Goal: Task Accomplishment & Management: Use online tool/utility

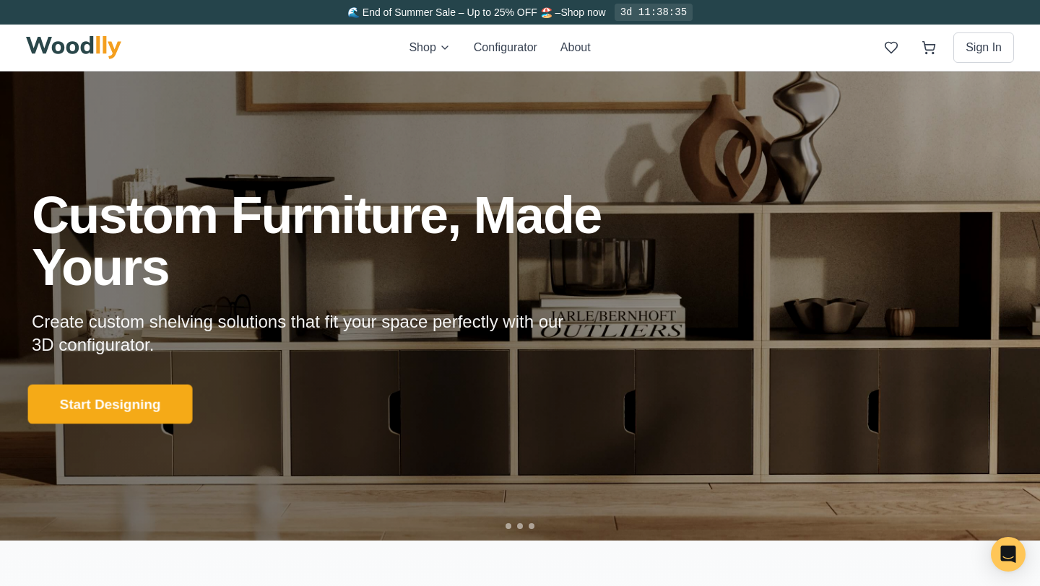
click at [119, 410] on button "Start Designing" at bounding box center [110, 404] width 165 height 40
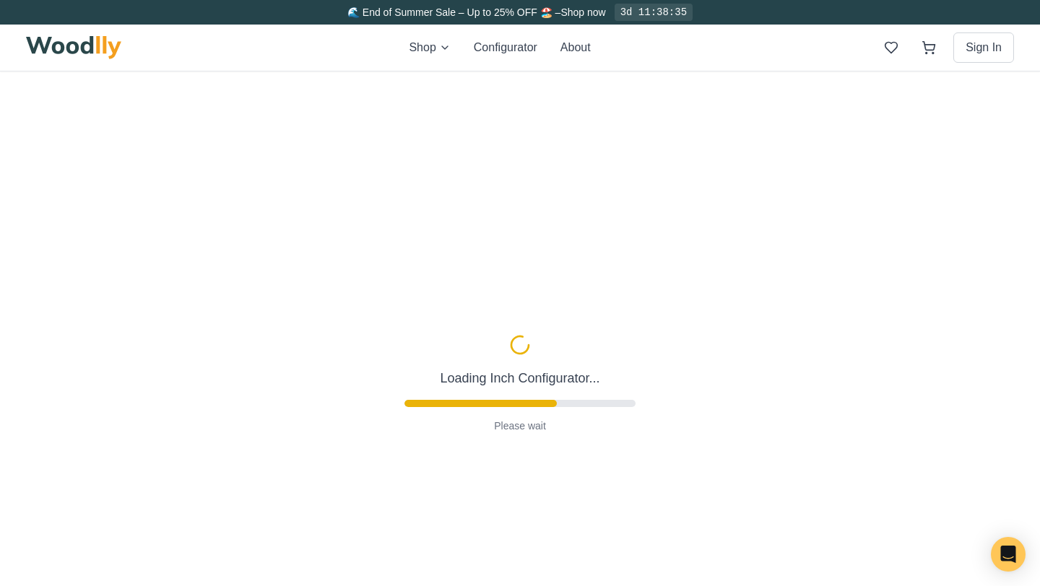
type input "56"
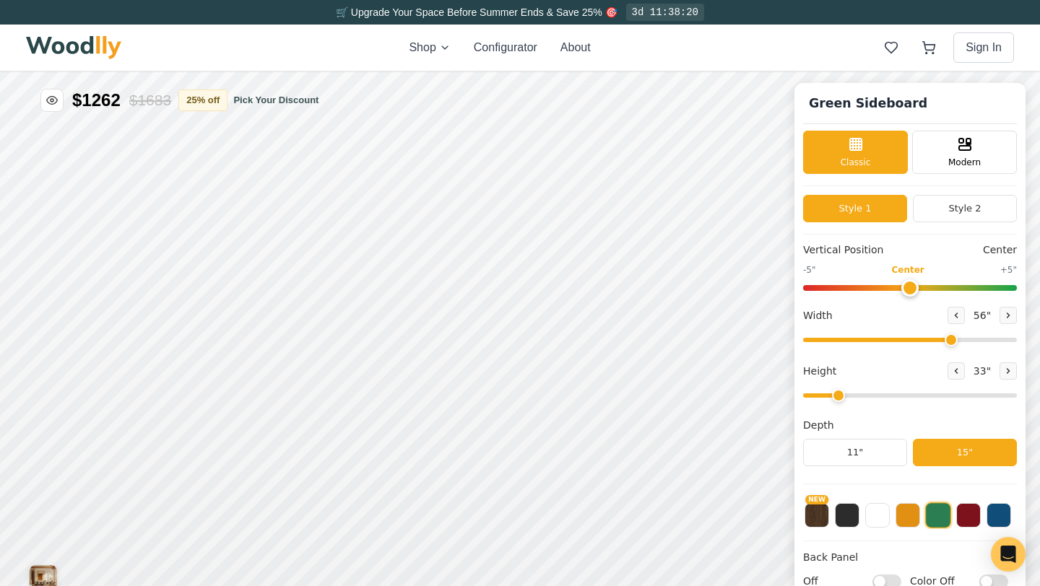
drag, startPoint x: 839, startPoint y: 399, endPoint x: 823, endPoint y: 399, distance: 15.9
click at [823, 398] on input "range" at bounding box center [910, 396] width 214 height 4
click at [952, 372] on icon at bounding box center [956, 371] width 9 height 9
click at [1008, 372] on icon at bounding box center [1009, 371] width 2 height 4
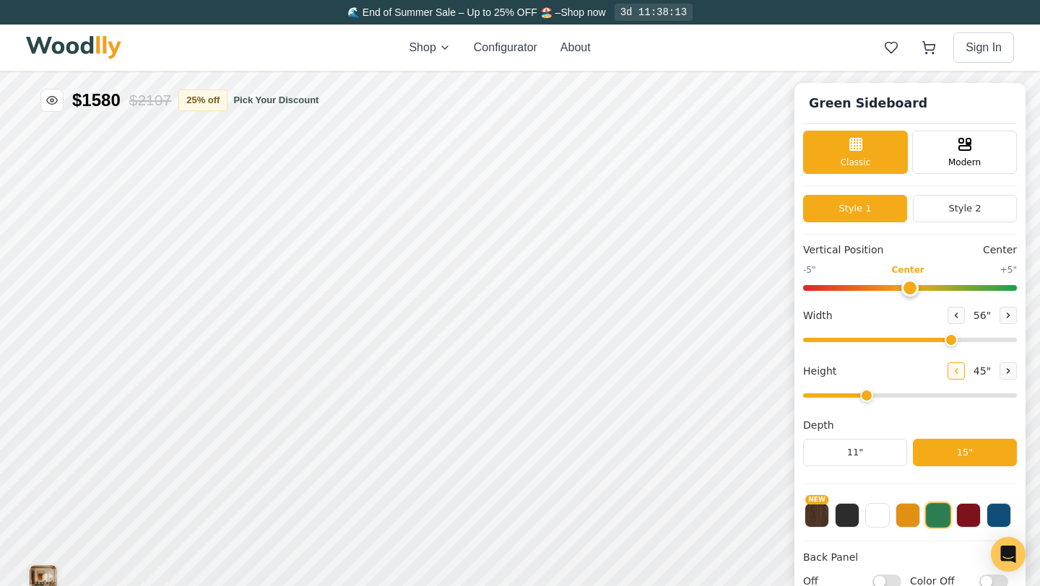
click at [957, 373] on button at bounding box center [956, 371] width 17 height 17
type input "2"
click at [955, 317] on icon at bounding box center [956, 315] width 9 height 9
click at [1008, 315] on icon at bounding box center [1009, 315] width 2 height 4
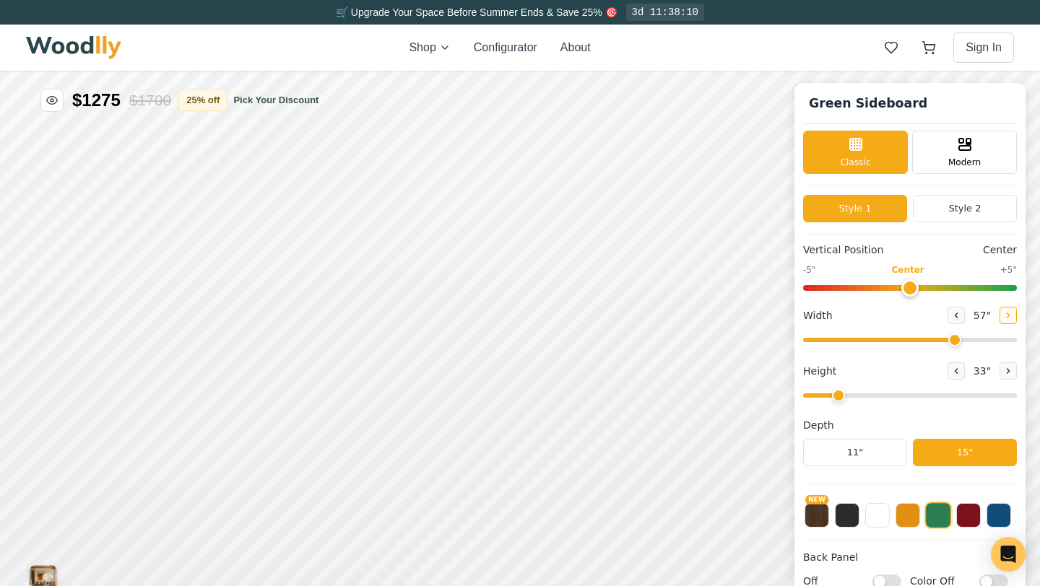
click at [1008, 315] on icon at bounding box center [1009, 315] width 2 height 4
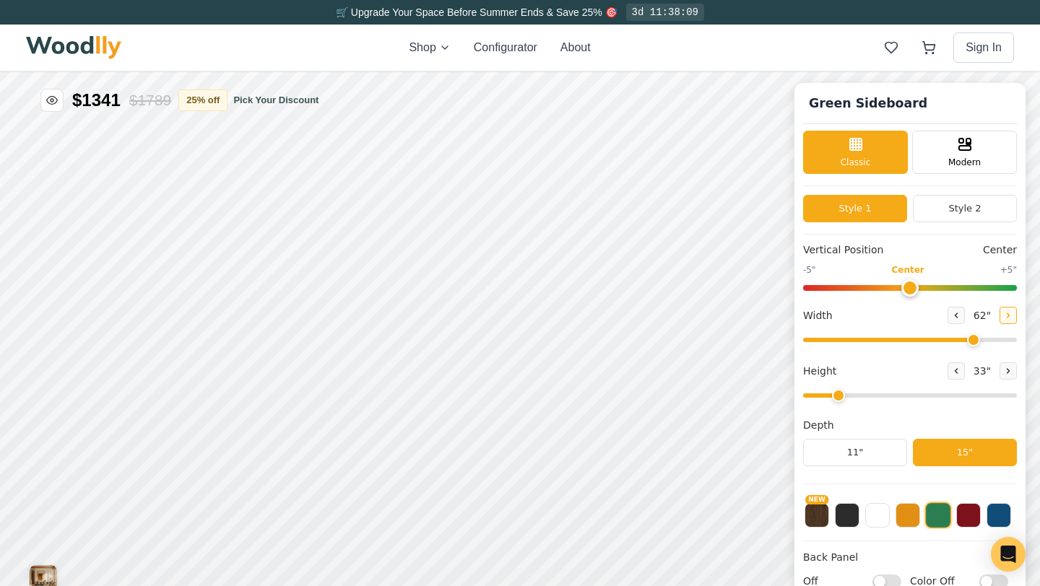
click at [1008, 315] on icon at bounding box center [1009, 315] width 2 height 4
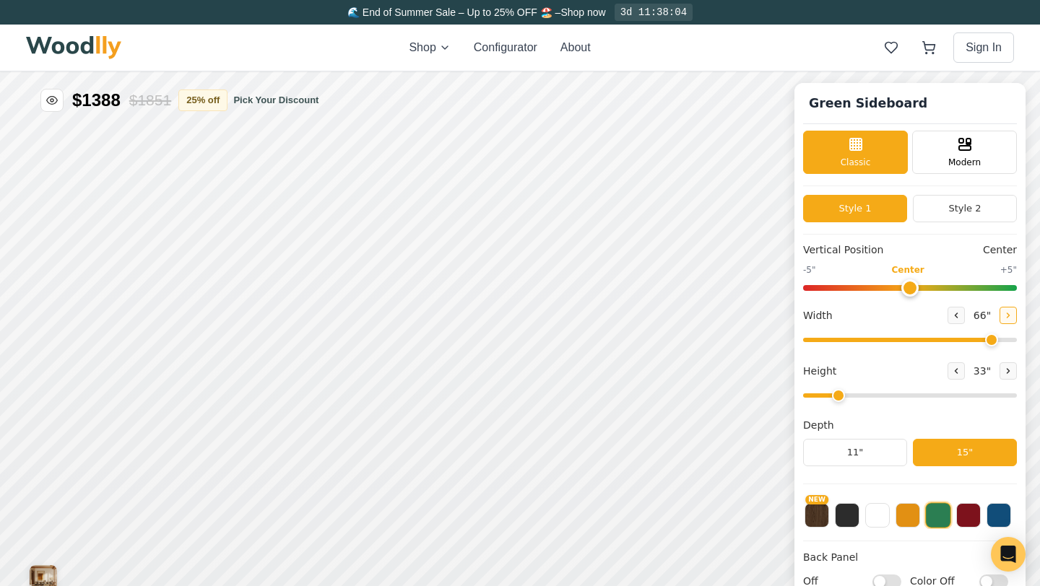
click at [1008, 315] on icon at bounding box center [1009, 315] width 2 height 4
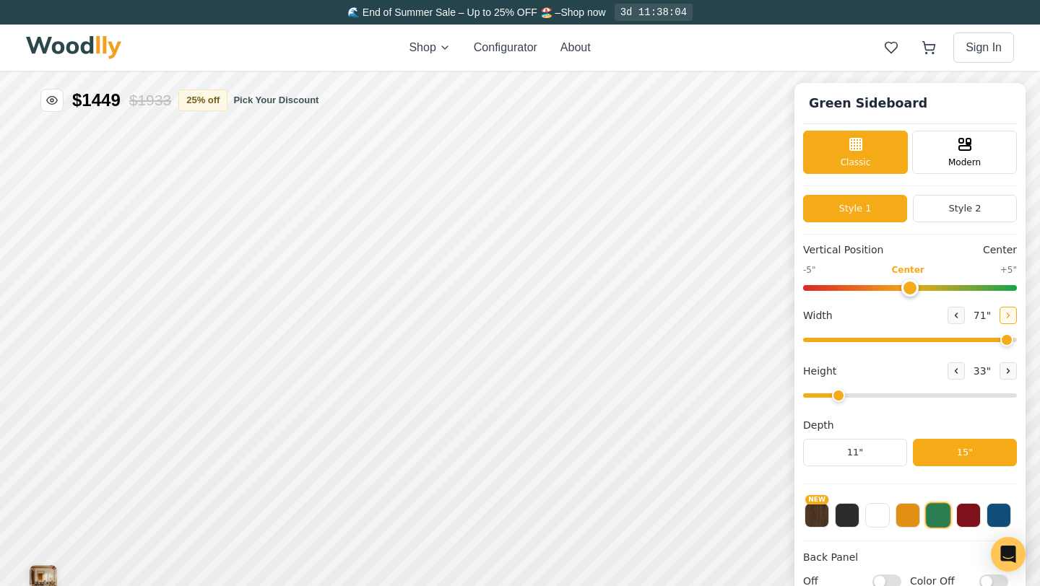
type input "72"
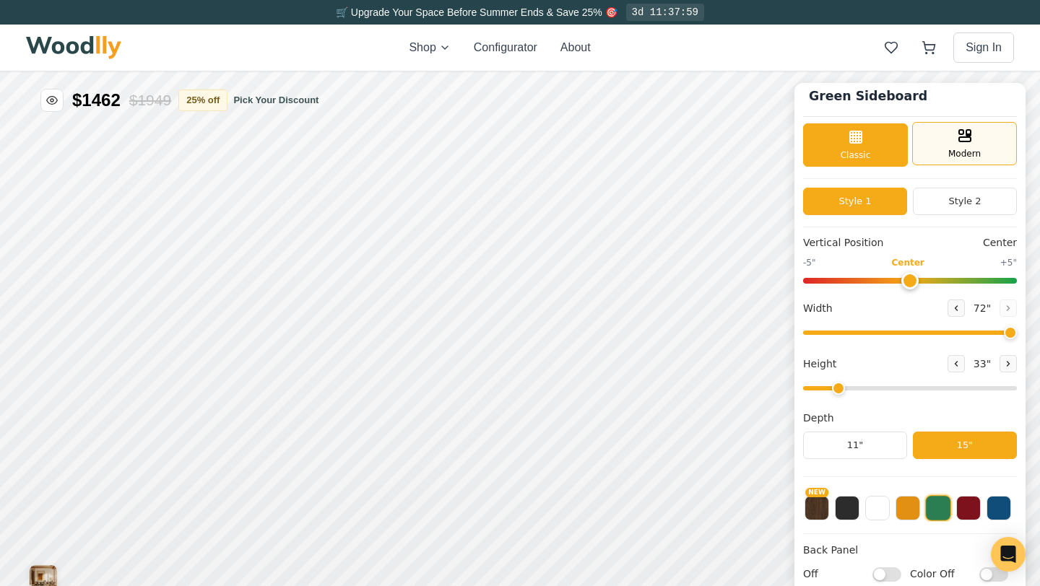
click at [975, 152] on span "Modern" at bounding box center [964, 153] width 33 height 13
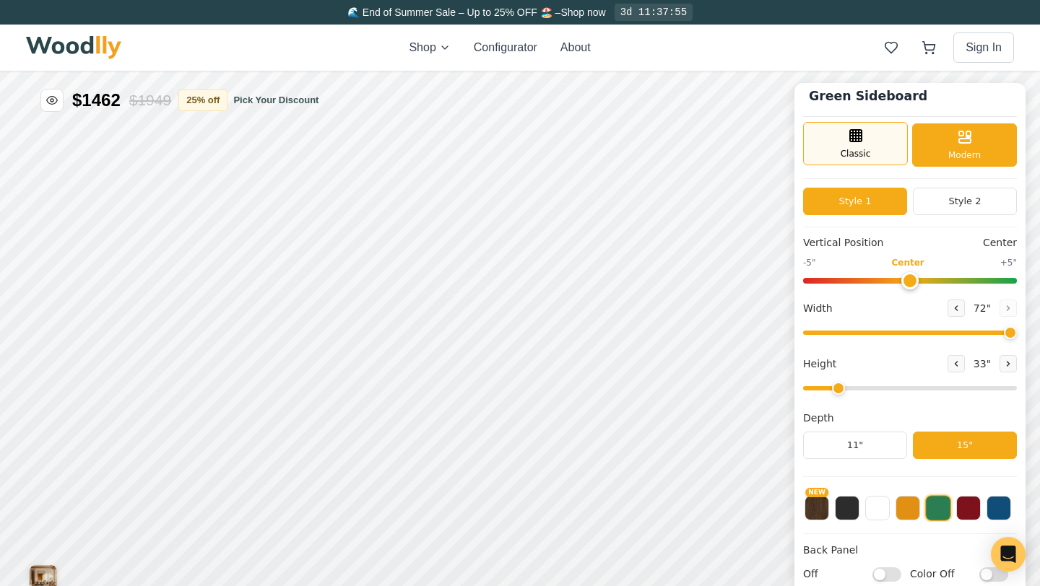
click at [849, 142] on icon at bounding box center [855, 135] width 17 height 17
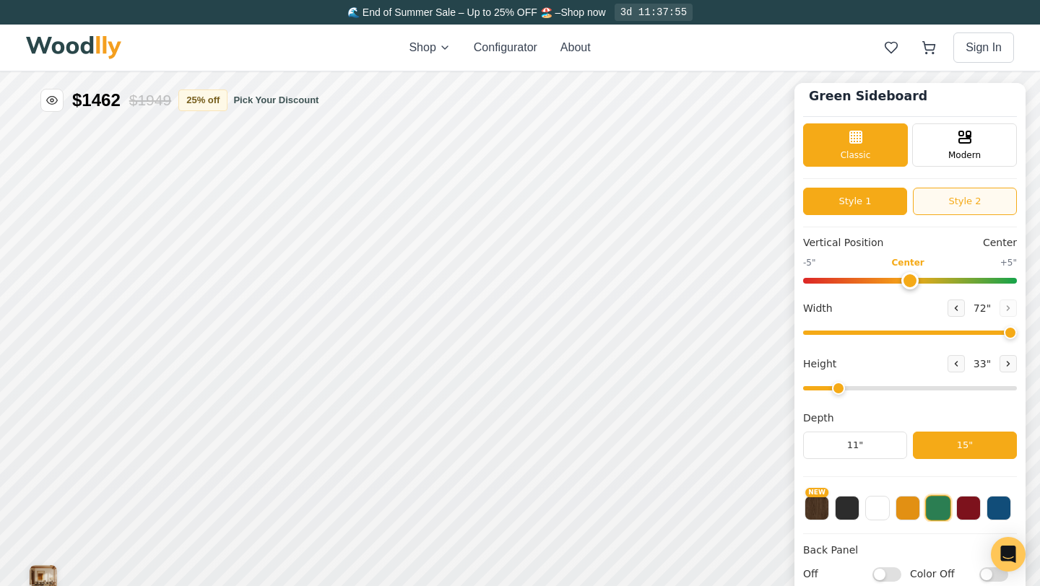
click at [963, 197] on button "Style 2" at bounding box center [965, 201] width 104 height 27
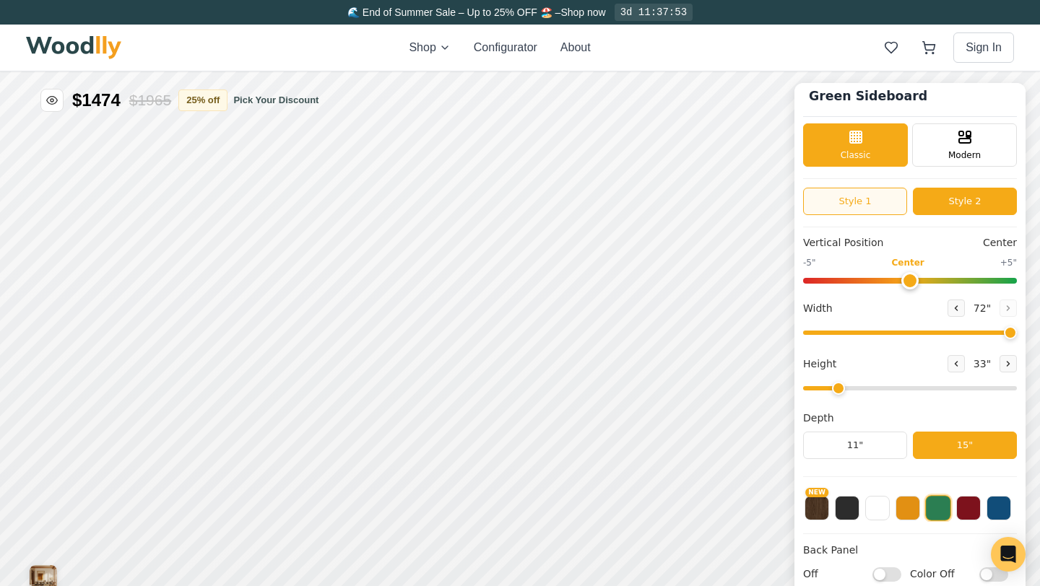
click at [863, 199] on button "Style 1" at bounding box center [855, 201] width 104 height 27
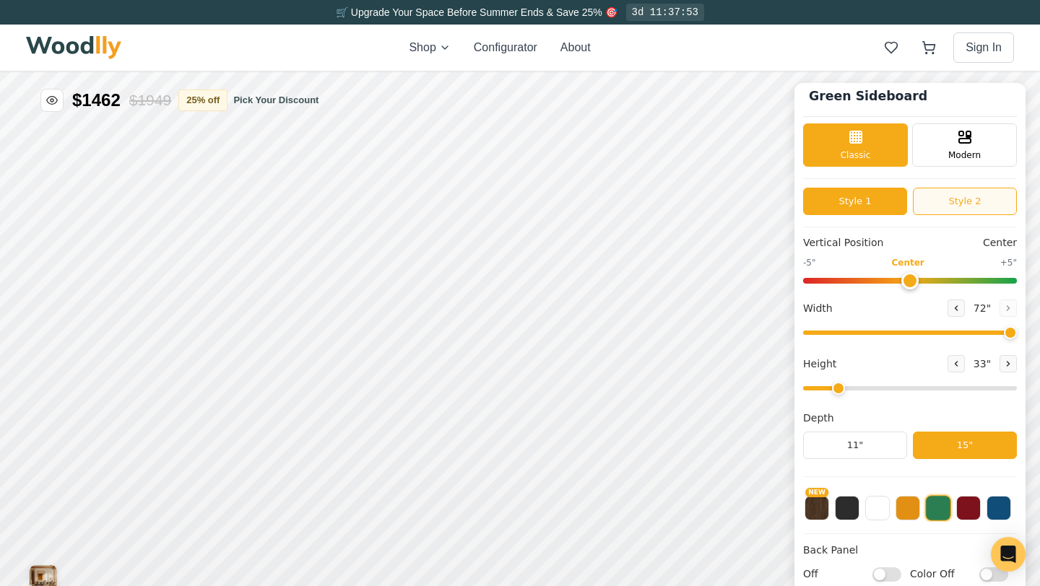
click at [966, 198] on button "Style 2" at bounding box center [965, 201] width 104 height 27
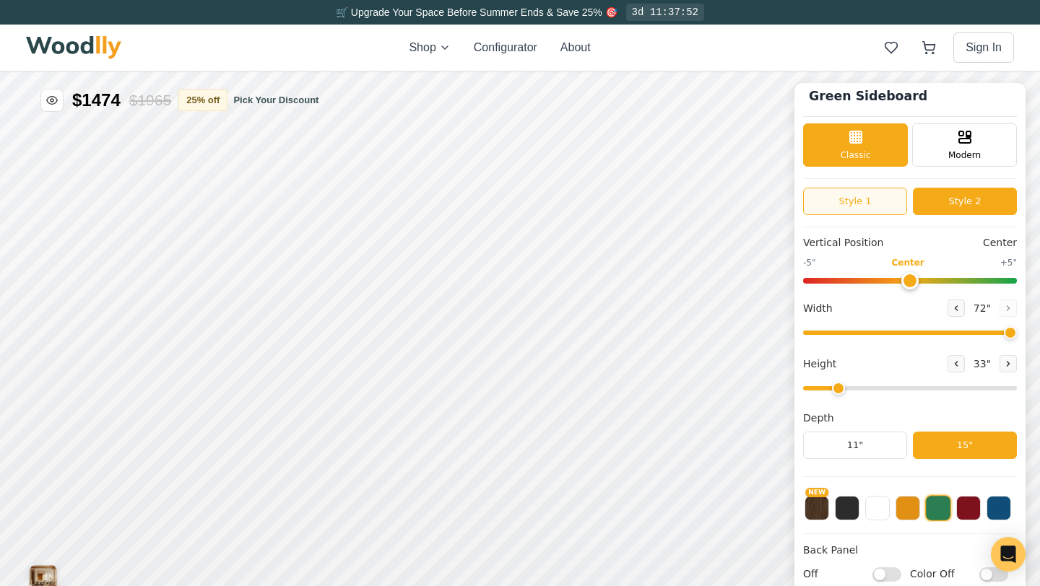
click at [841, 194] on button "Style 1" at bounding box center [855, 201] width 104 height 27
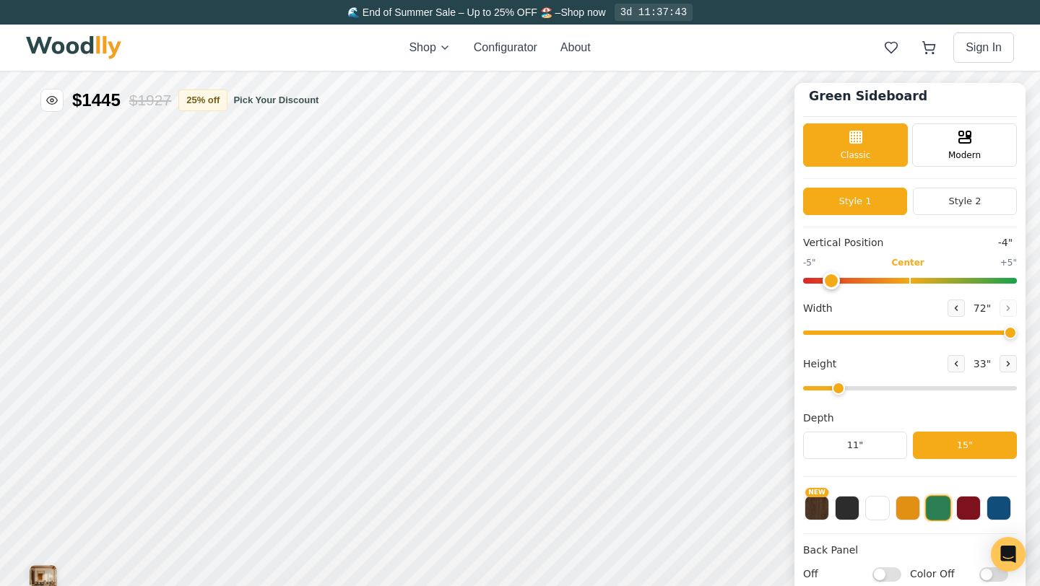
drag, startPoint x: 914, startPoint y: 279, endPoint x: 827, endPoint y: 282, distance: 86.7
type input "-4"
click at [827, 282] on input "range" at bounding box center [910, 281] width 214 height 6
click at [674, 414] on rect at bounding box center [676, 407] width 12 height 14
click at [855, 439] on button "11"" at bounding box center [855, 445] width 104 height 27
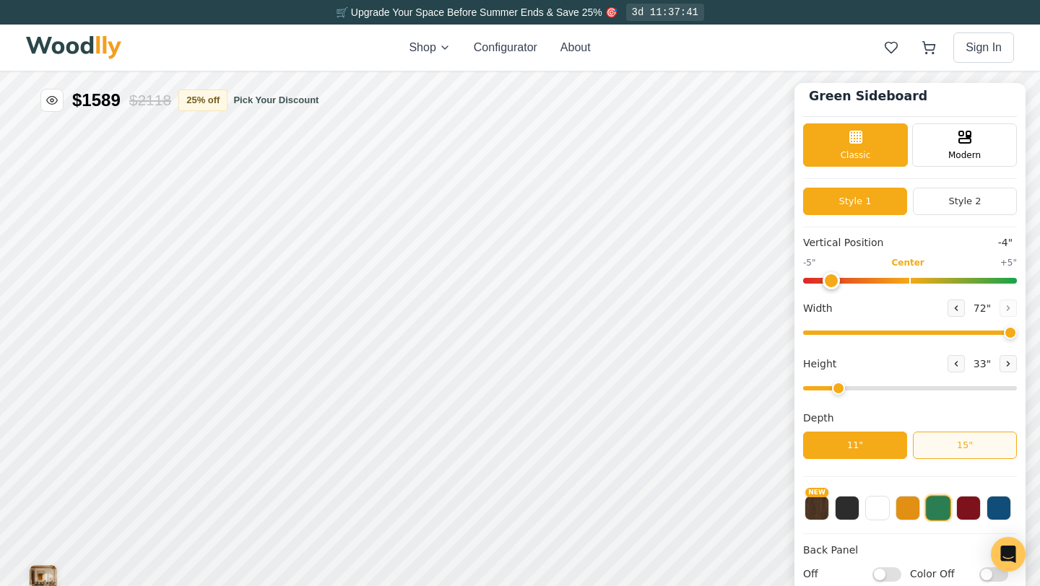
click at [965, 458] on button "15"" at bounding box center [965, 445] width 104 height 27
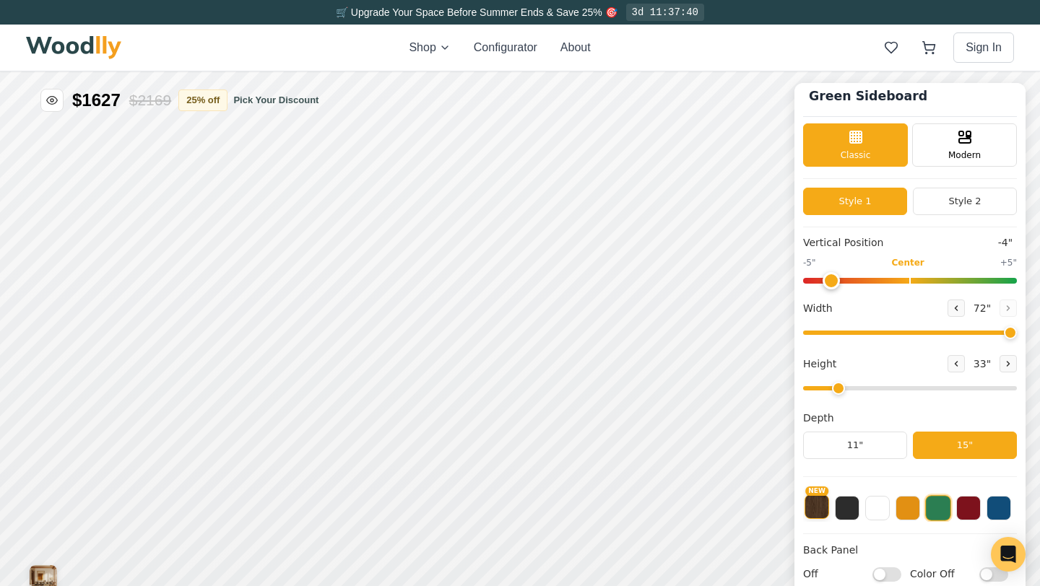
click at [824, 510] on button "NEW" at bounding box center [817, 507] width 25 height 25
click at [857, 515] on button at bounding box center [847, 507] width 25 height 25
click at [885, 511] on button at bounding box center [877, 507] width 25 height 25
click at [909, 511] on button at bounding box center [908, 507] width 25 height 25
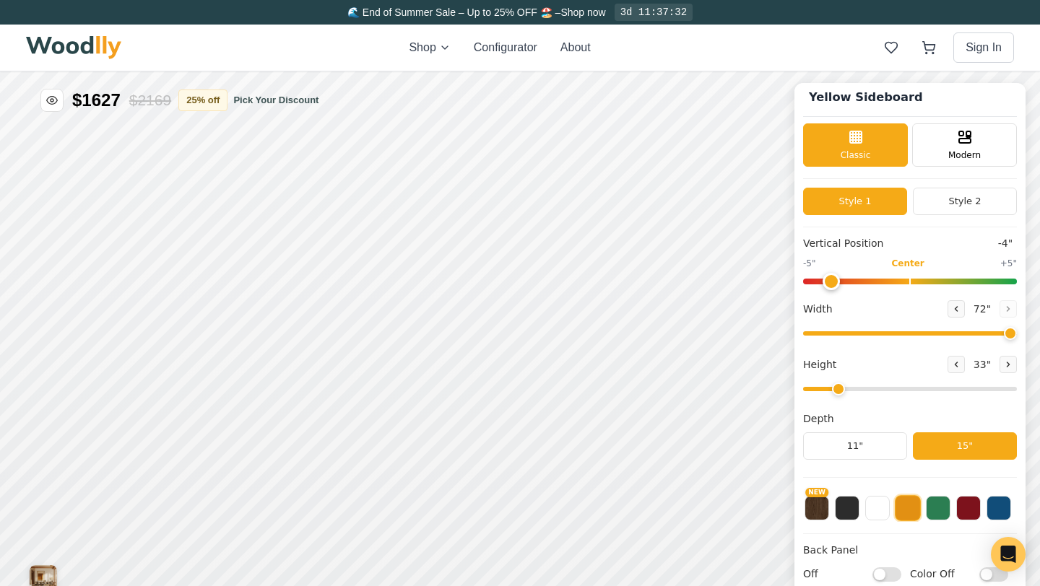
click at [953, 513] on div "NEW" at bounding box center [910, 504] width 214 height 36
click at [974, 513] on button at bounding box center [968, 507] width 25 height 25
click at [1006, 511] on button at bounding box center [999, 507] width 25 height 25
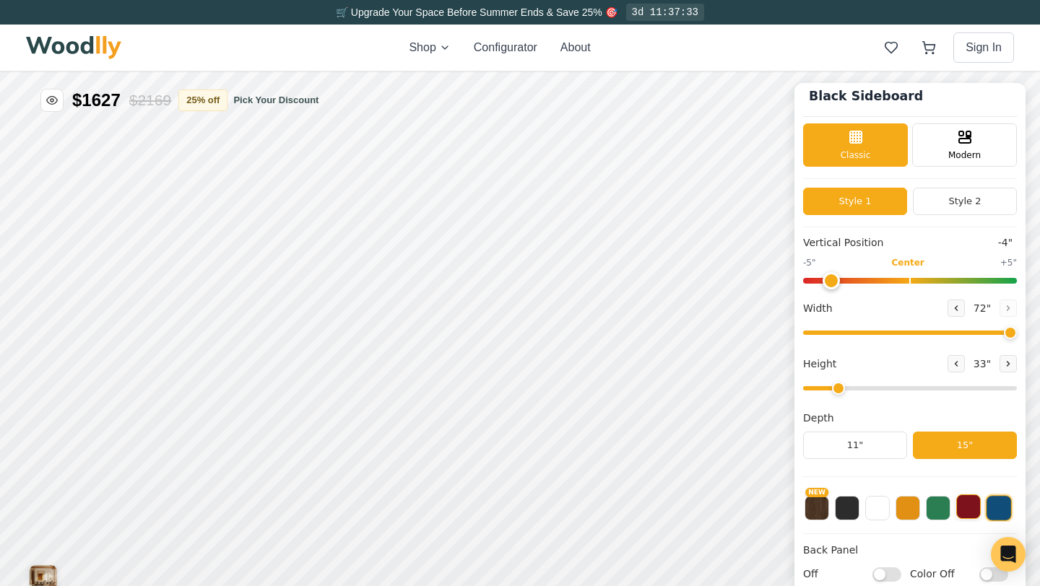
click at [974, 507] on button at bounding box center [968, 507] width 25 height 25
click at [885, 575] on input "Off" at bounding box center [886, 574] width 29 height 14
click at [893, 576] on input "On" at bounding box center [886, 574] width 29 height 14
checkbox input "false"
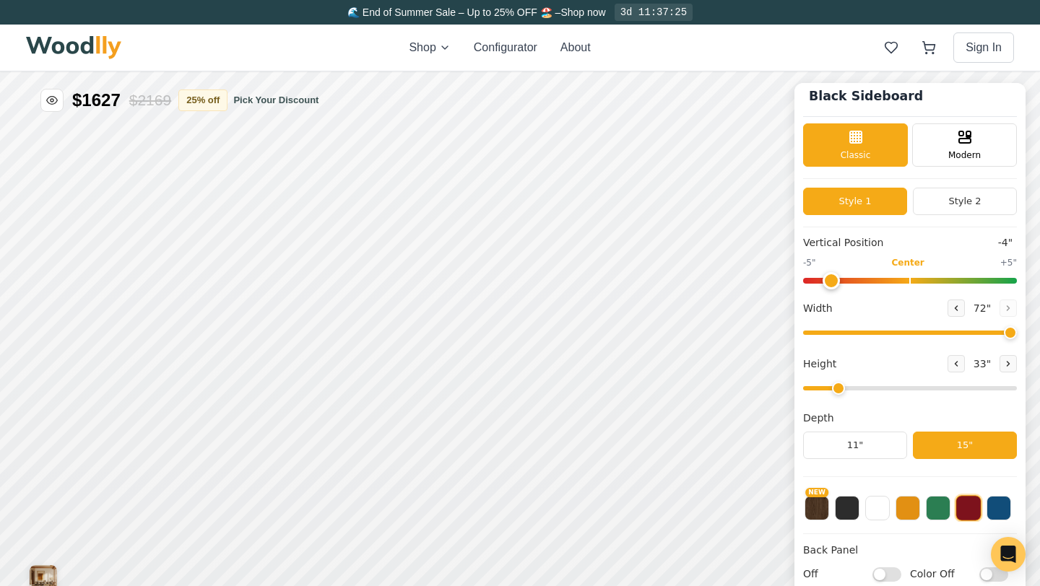
click at [987, 576] on input "Color Off" at bounding box center [993, 574] width 29 height 14
click at [1001, 576] on input "Color On" at bounding box center [993, 574] width 29 height 14
checkbox input "false"
type input "2"
click at [836, 386] on input "range" at bounding box center [910, 388] width 214 height 4
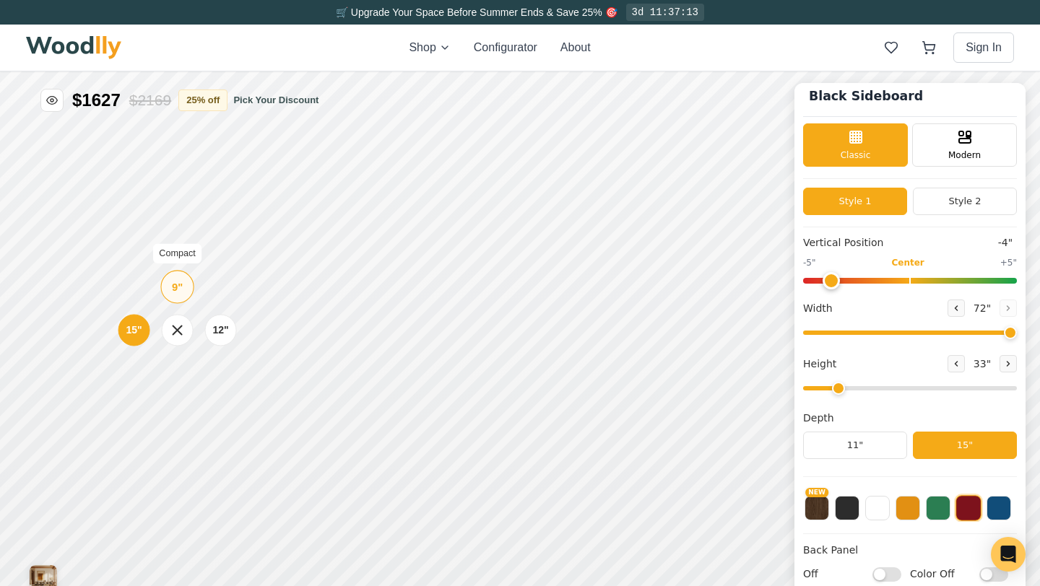
click at [169, 285] on div "9" Compact" at bounding box center [176, 286] width 33 height 33
click at [210, 325] on div "12"" at bounding box center [206, 329] width 17 height 16
click at [173, 282] on div "9"" at bounding box center [170, 286] width 11 height 16
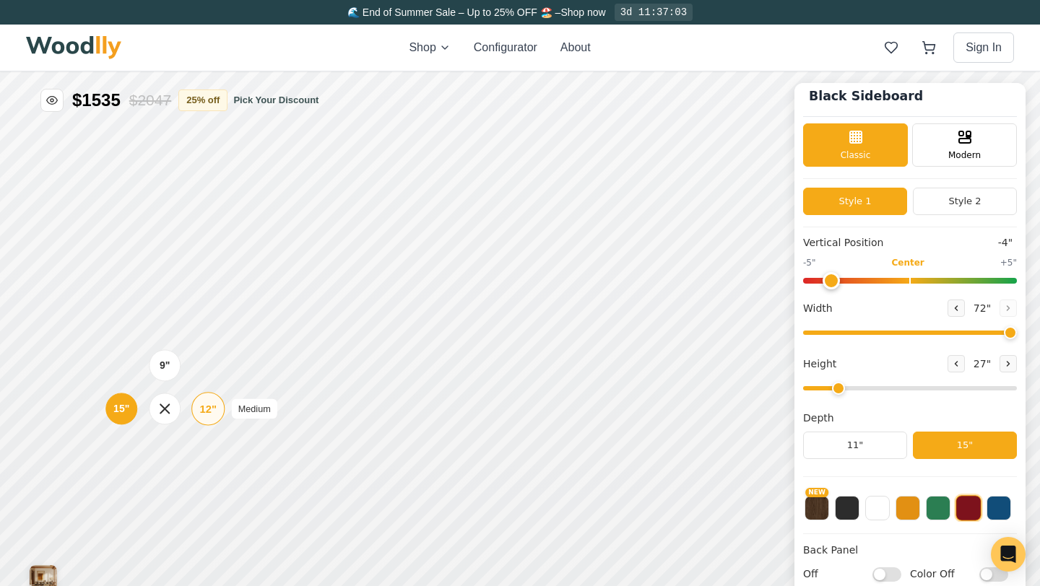
click at [212, 414] on div "12"" at bounding box center [208, 409] width 17 height 16
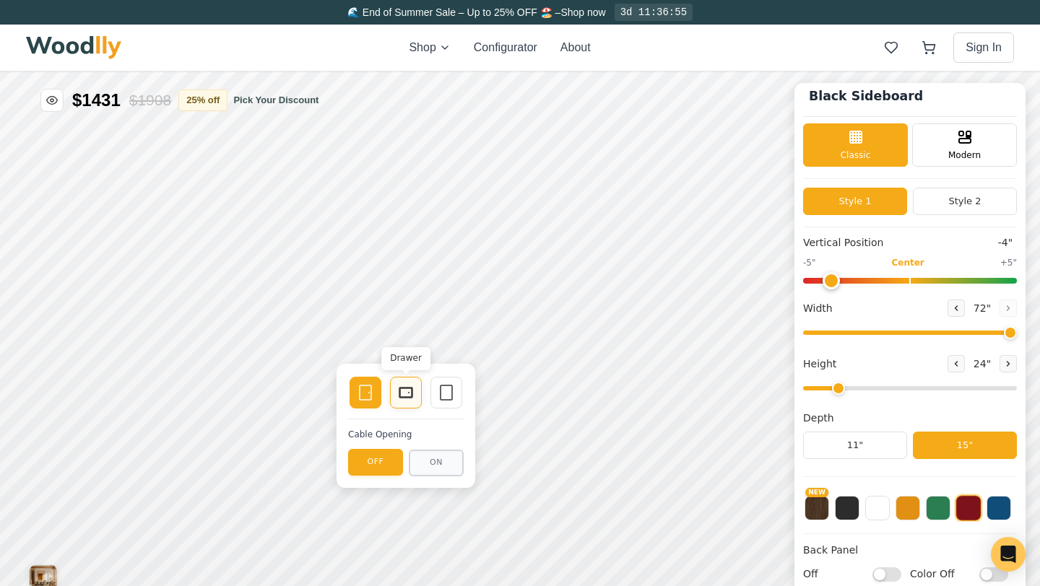
click at [405, 391] on icon at bounding box center [405, 392] width 17 height 17
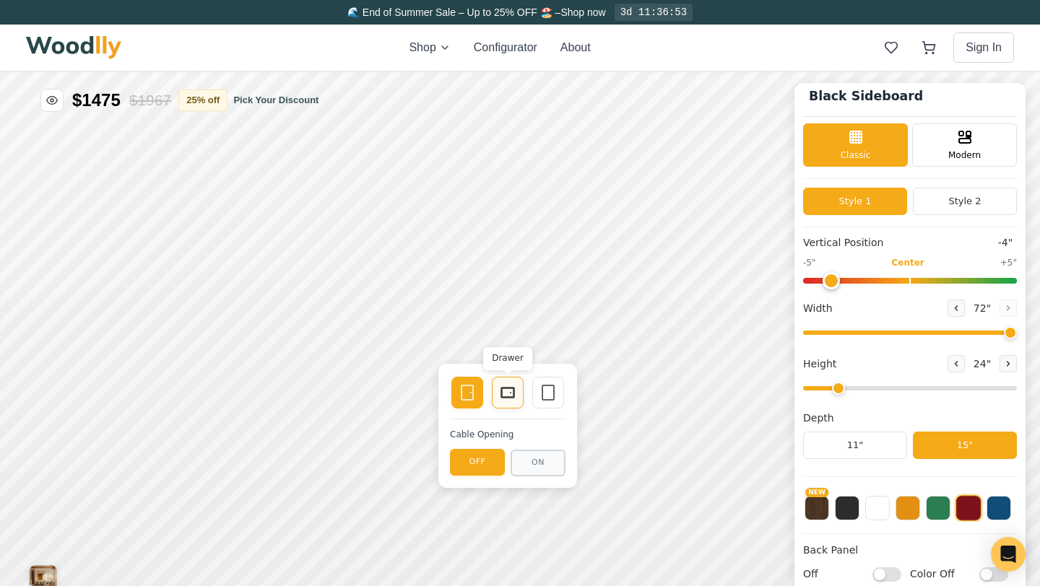
click at [519, 394] on div "Drawer" at bounding box center [508, 393] width 32 height 32
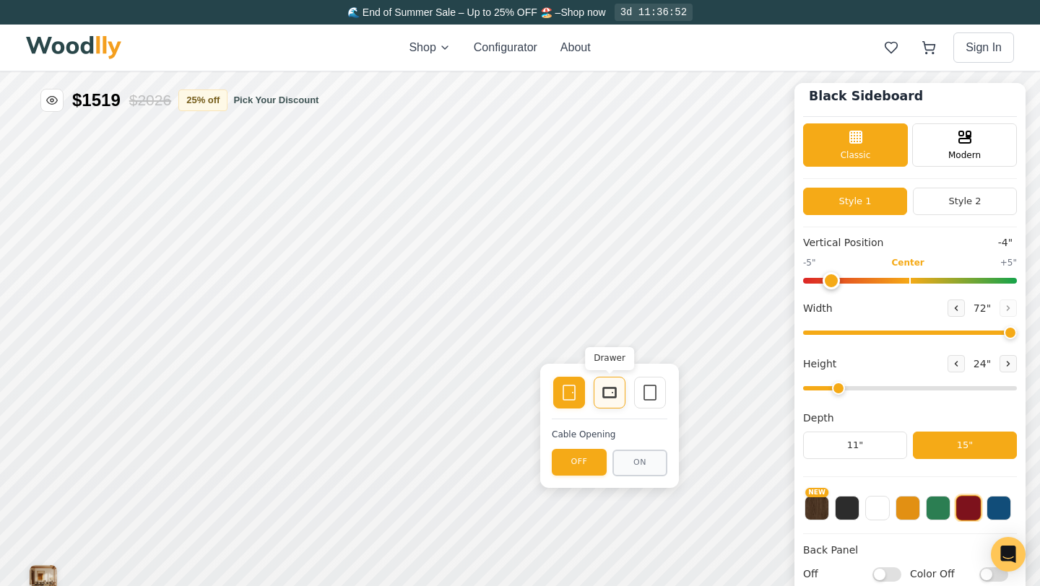
click at [612, 396] on rect at bounding box center [610, 393] width 12 height 9
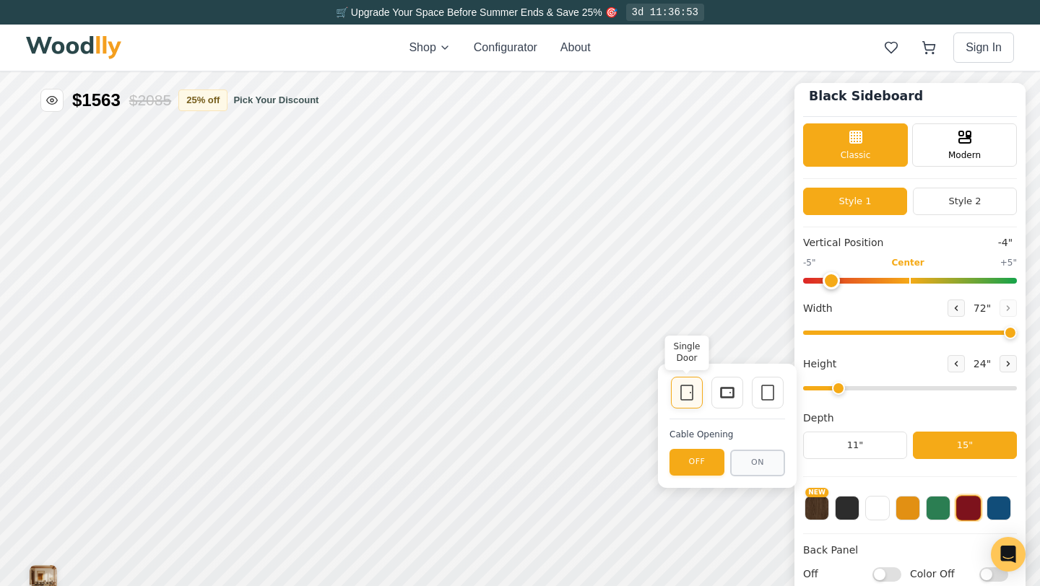
click at [683, 391] on icon at bounding box center [686, 392] width 17 height 17
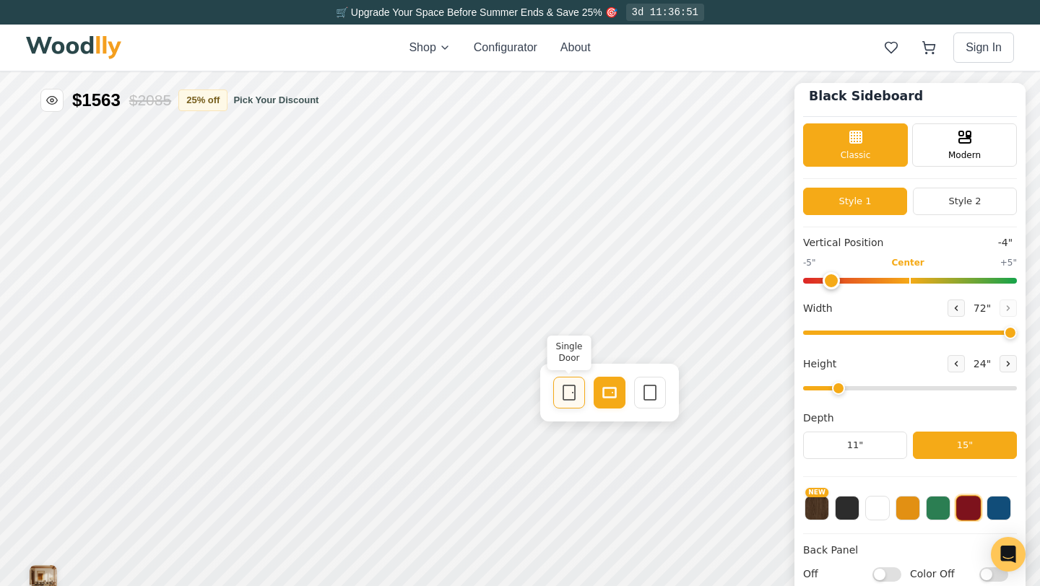
click at [567, 388] on icon at bounding box center [568, 392] width 17 height 17
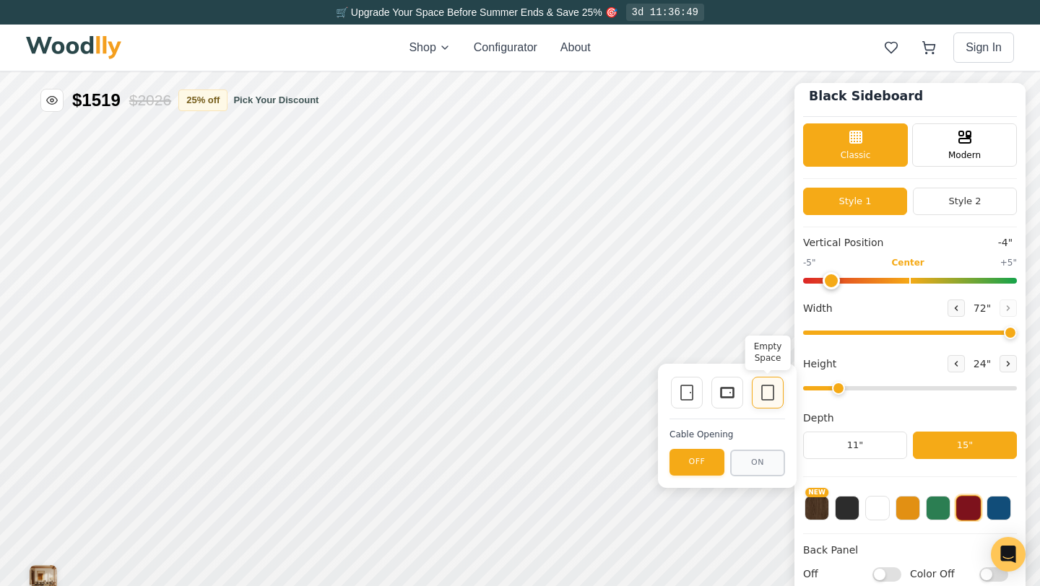
click at [761, 393] on icon at bounding box center [767, 392] width 17 height 17
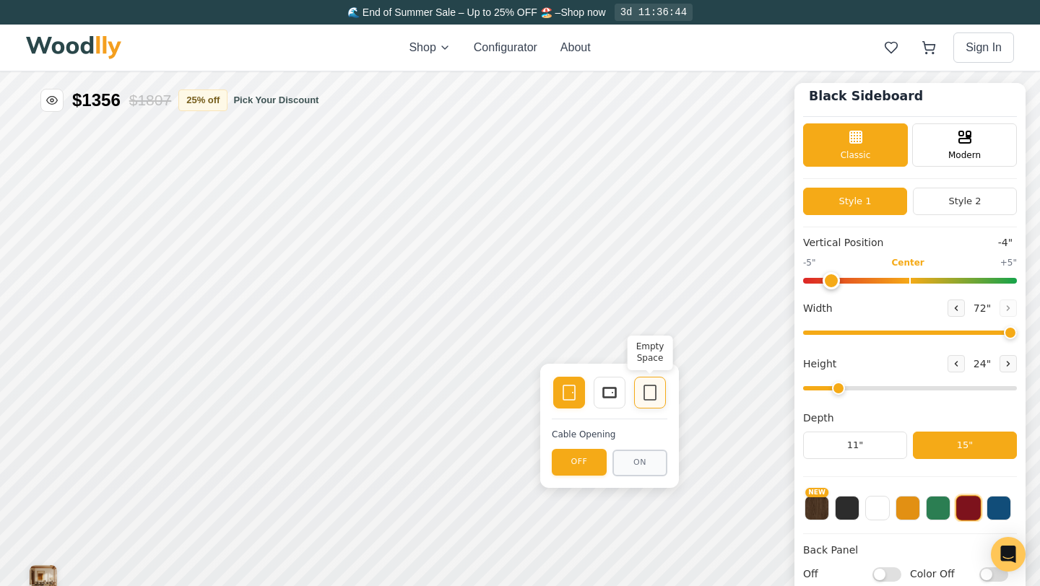
click at [649, 386] on icon at bounding box center [649, 392] width 17 height 17
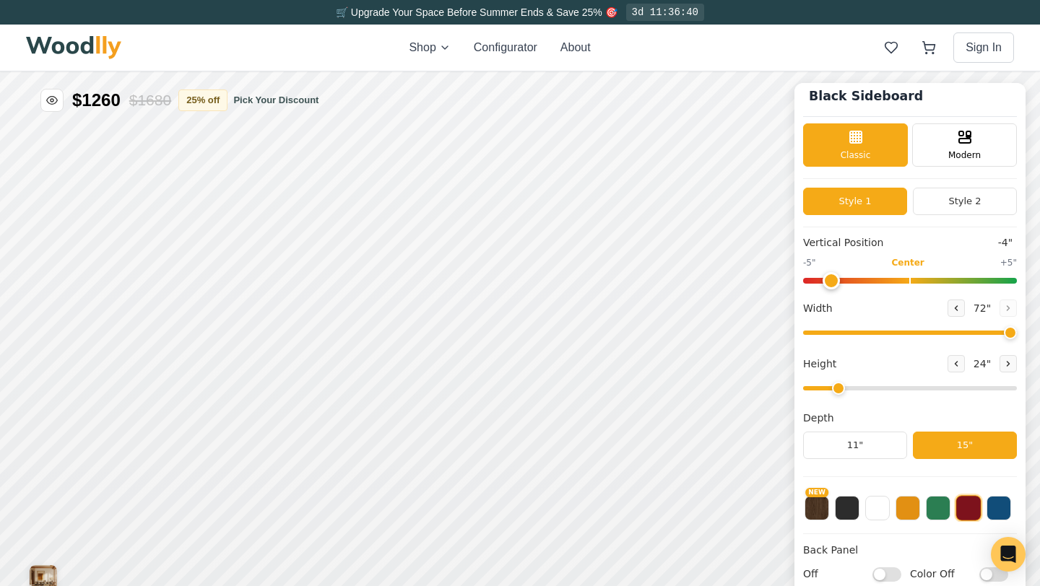
click at [1026, 72] on div "Black Sideboard Classic Modern Style 1 Style 2 Vertical Position -4" -5" Center…" at bounding box center [520, 72] width 1040 height 0
drag, startPoint x: 834, startPoint y: 277, endPoint x: 910, endPoint y: 282, distance: 76.0
type input "0"
click at [910, 282] on input "range" at bounding box center [910, 281] width 214 height 6
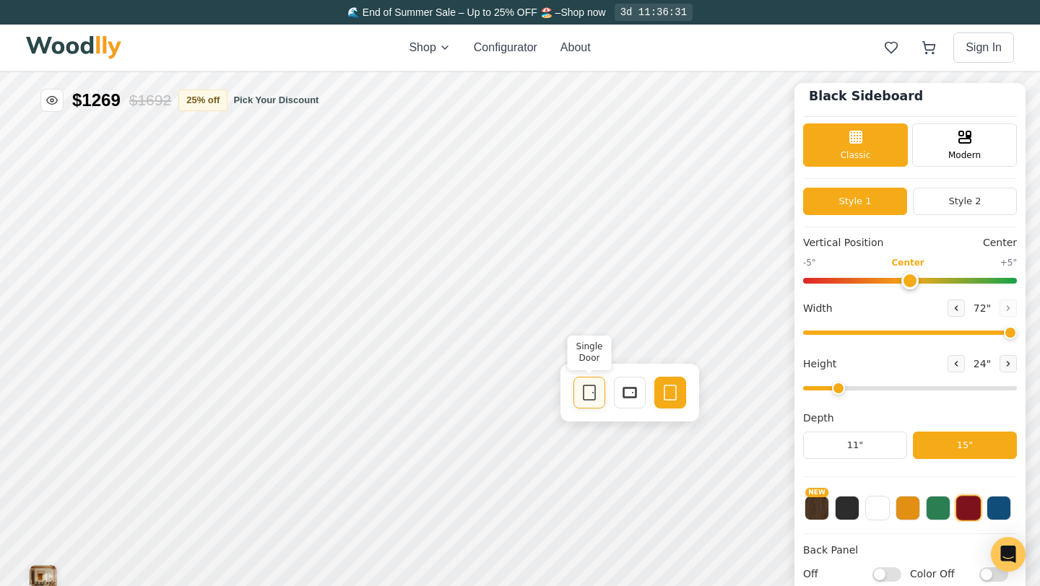
click at [592, 389] on icon at bounding box center [589, 392] width 17 height 17
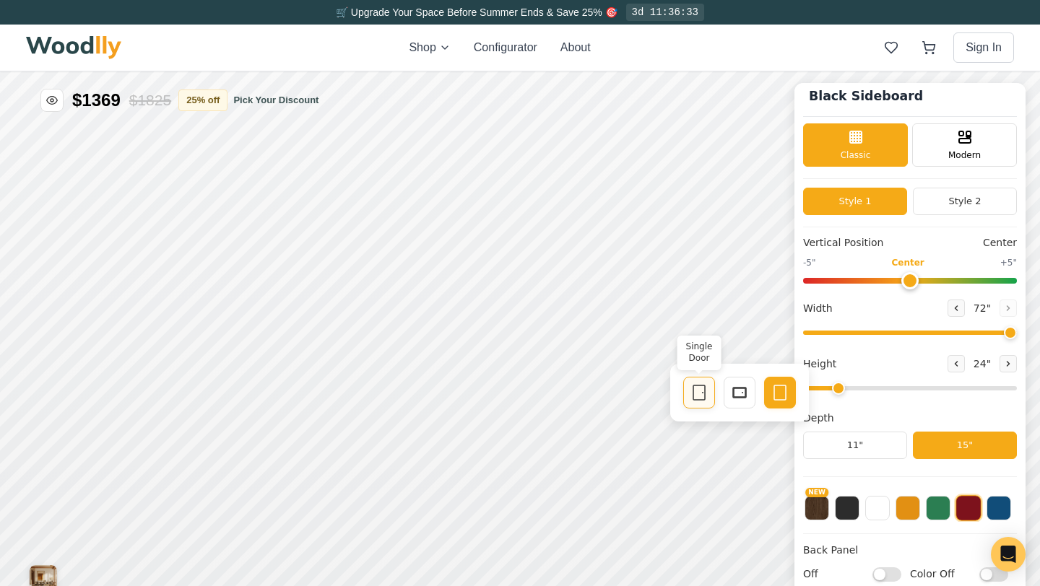
click at [711, 392] on div "Single Door" at bounding box center [699, 393] width 32 height 32
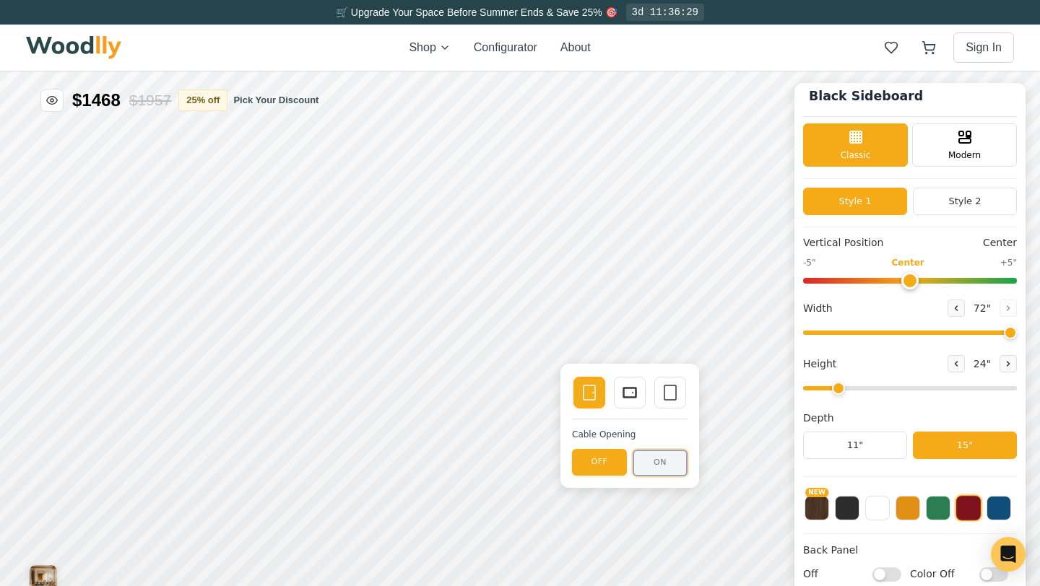
click at [650, 469] on button "ON" at bounding box center [660, 463] width 55 height 27
click at [611, 459] on button "OFF" at bounding box center [599, 463] width 55 height 27
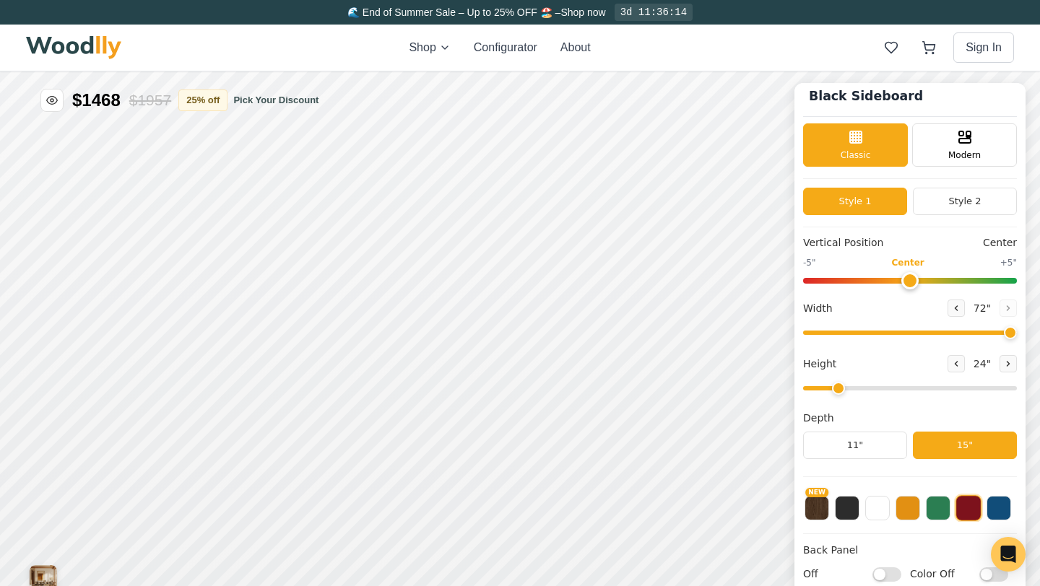
click at [510, 46] on button "Configurator" at bounding box center [506, 47] width 64 height 17
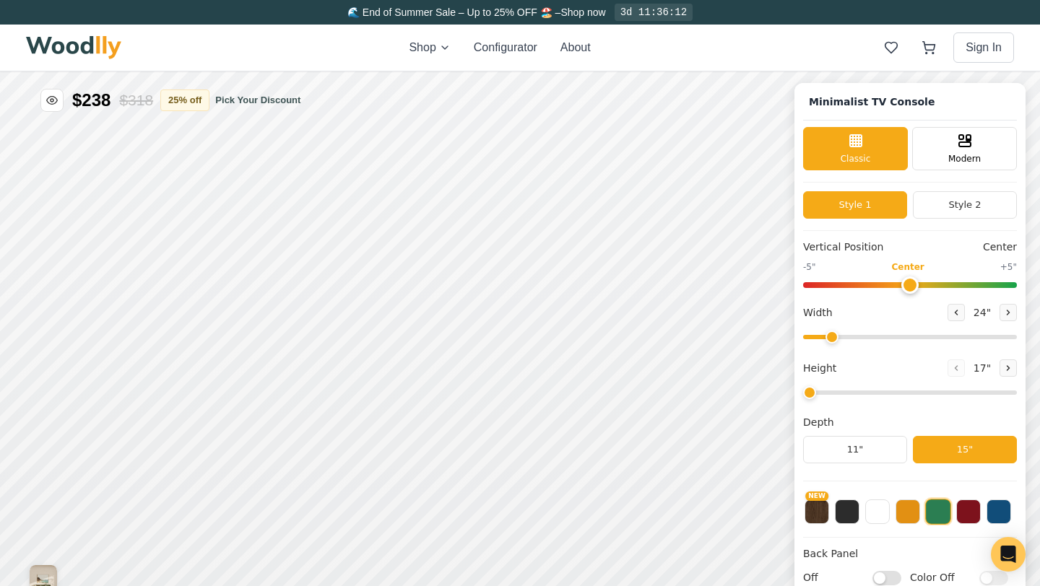
type input "63"
type input "2"
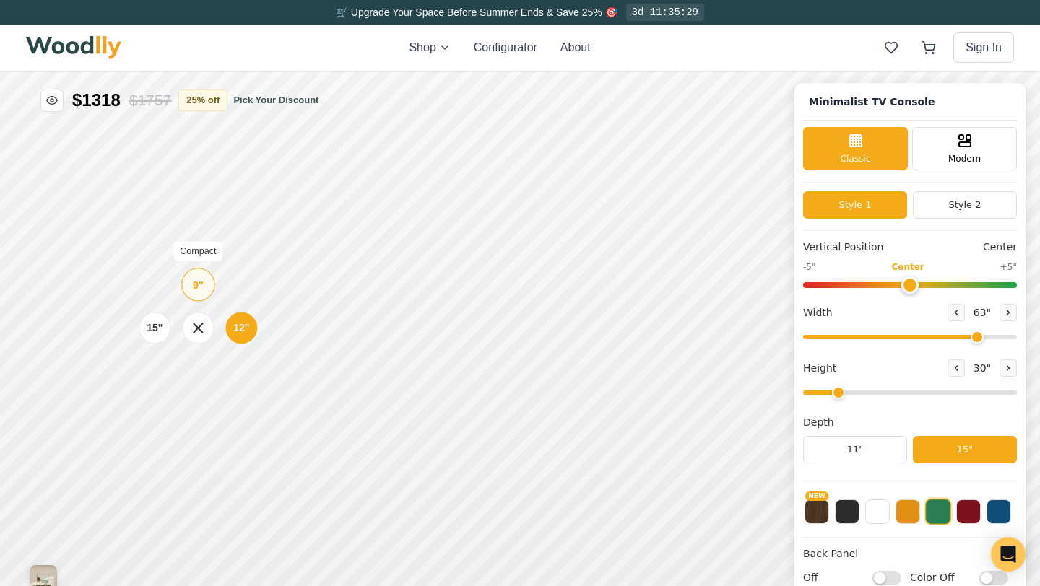
click at [191, 282] on div "9" Compact" at bounding box center [197, 284] width 33 height 33
